Goal: Transaction & Acquisition: Purchase product/service

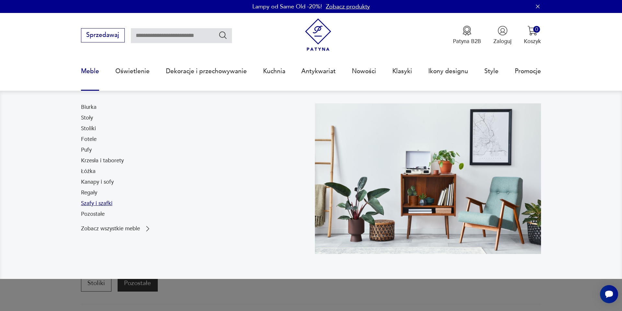
drag, startPoint x: 93, startPoint y: 192, endPoint x: 94, endPoint y: 204, distance: 12.0
click at [94, 204] on div "Biurka Stoły Stoliki Fotele Pufy Krzesła i taborety Łóżka Kanapy i sofy Regały …" at bounding box center [102, 162] width 43 height 118
click at [94, 204] on link "Szafy i szafki" at bounding box center [96, 203] width 31 height 8
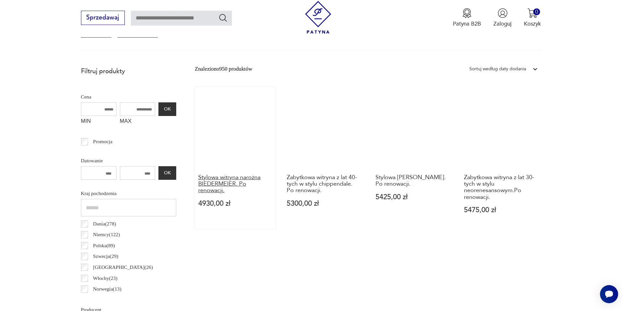
scroll to position [253, 0]
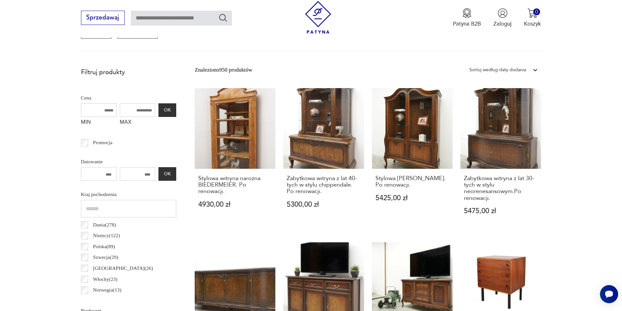
click at [130, 109] on input "MAX" at bounding box center [138, 110] width 36 height 14
drag, startPoint x: 133, startPoint y: 109, endPoint x: 106, endPoint y: 109, distance: 27.2
click at [106, 109] on div "MIN MAX OK" at bounding box center [128, 116] width 95 height 26
type input "****"
click at [158, 109] on button "OK" at bounding box center [166, 110] width 17 height 14
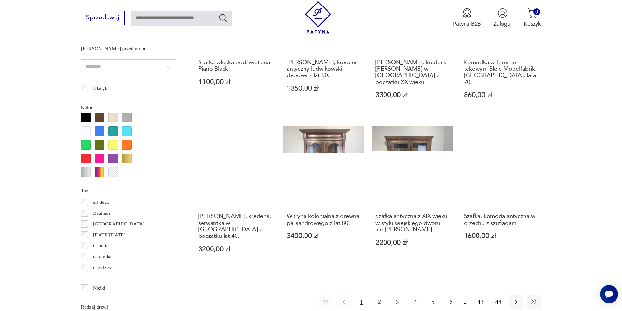
scroll to position [677, 0]
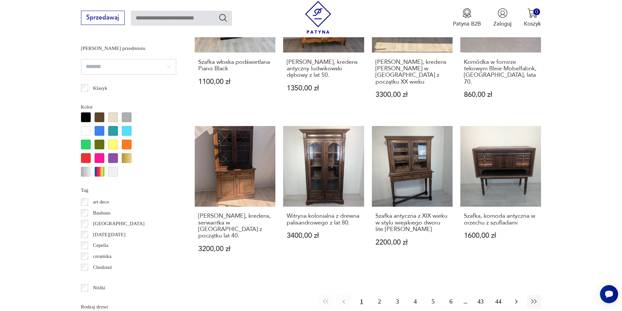
click at [516, 298] on icon "button" at bounding box center [516, 302] width 8 height 8
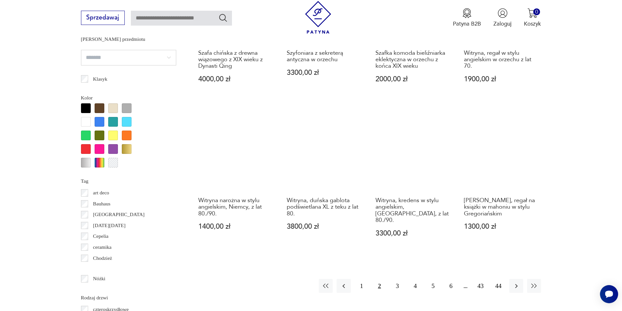
scroll to position [687, 0]
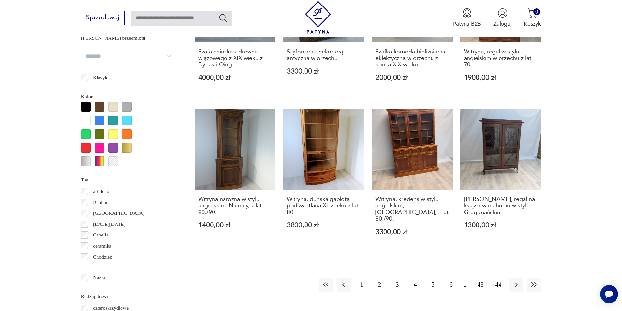
click at [398, 277] on button "3" at bounding box center [397, 284] width 14 height 14
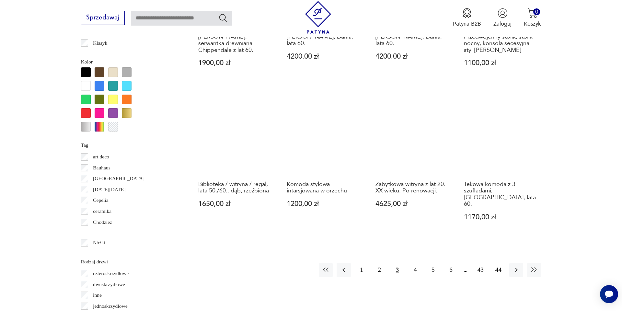
scroll to position [723, 0]
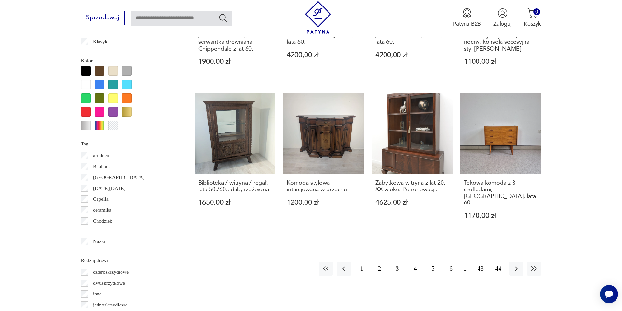
click at [416, 262] on button "4" at bounding box center [415, 269] width 14 height 14
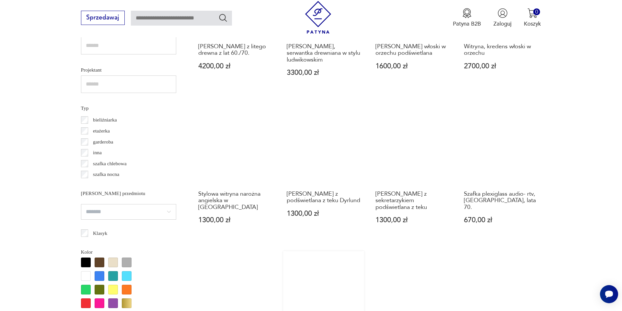
scroll to position [534, 0]
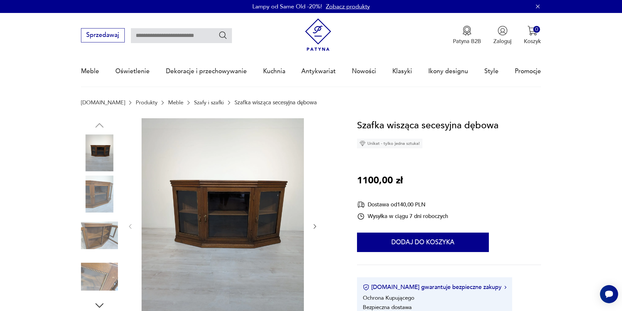
click at [315, 226] on icon "button" at bounding box center [314, 226] width 6 height 6
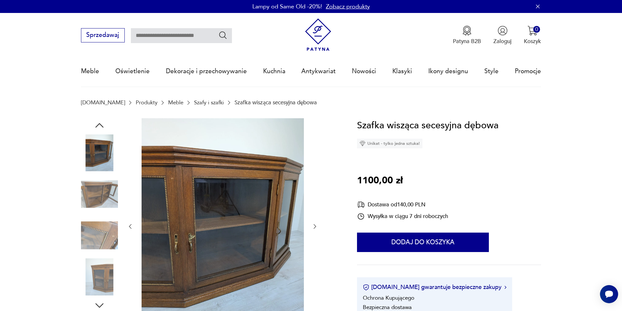
click at [315, 226] on icon "button" at bounding box center [314, 226] width 6 height 6
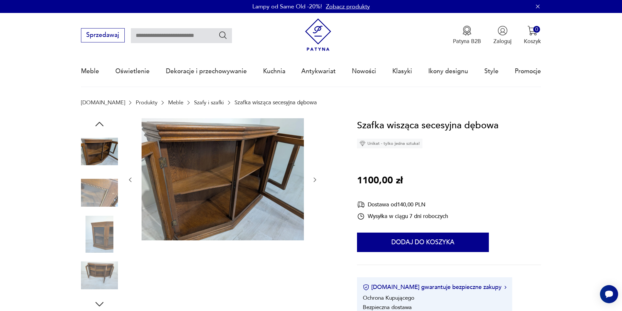
click at [96, 275] on img at bounding box center [99, 275] width 37 height 37
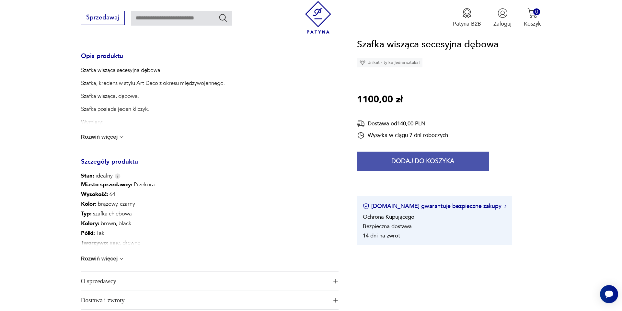
scroll to position [276, 0]
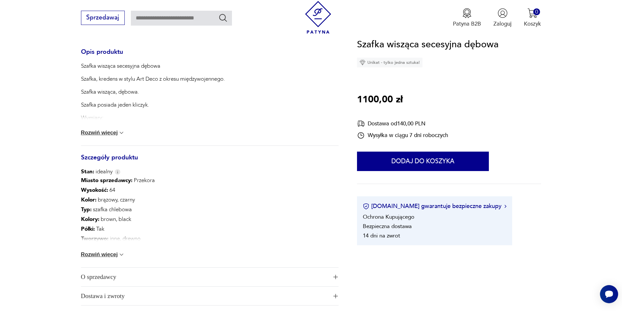
click at [122, 255] on img at bounding box center [121, 254] width 6 height 6
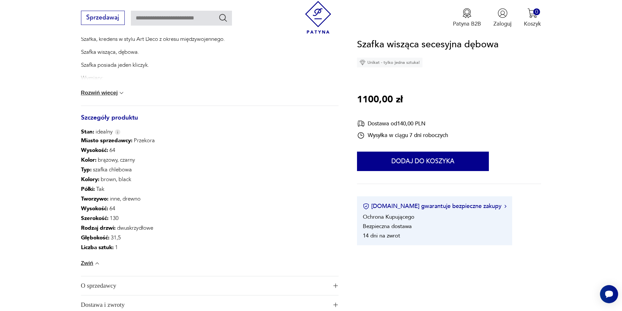
scroll to position [317, 0]
